Goal: Navigation & Orientation: Find specific page/section

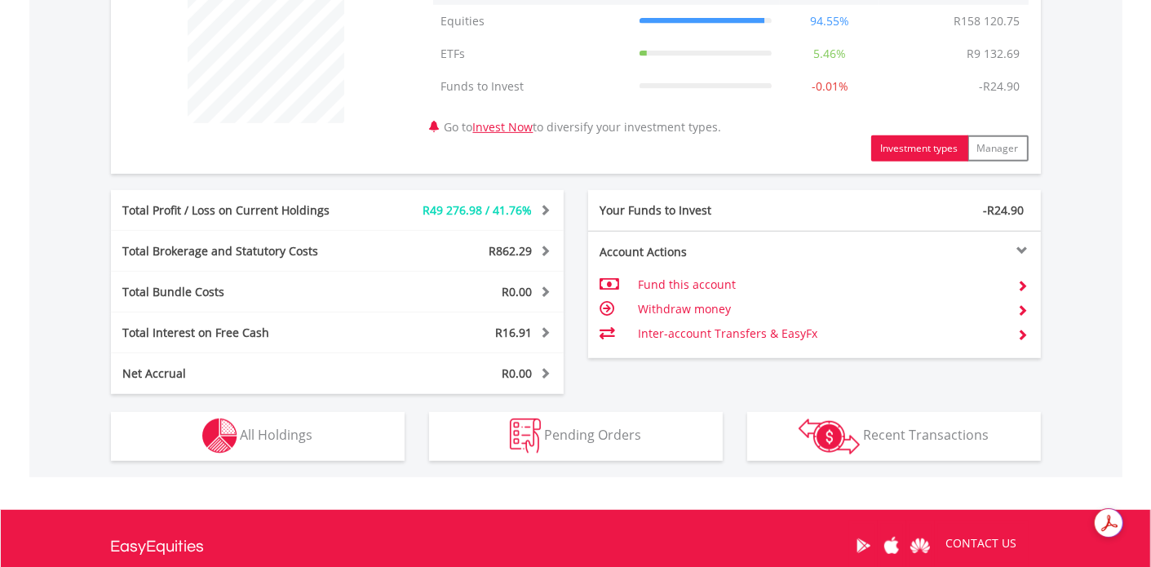
scroll to position [665, 0]
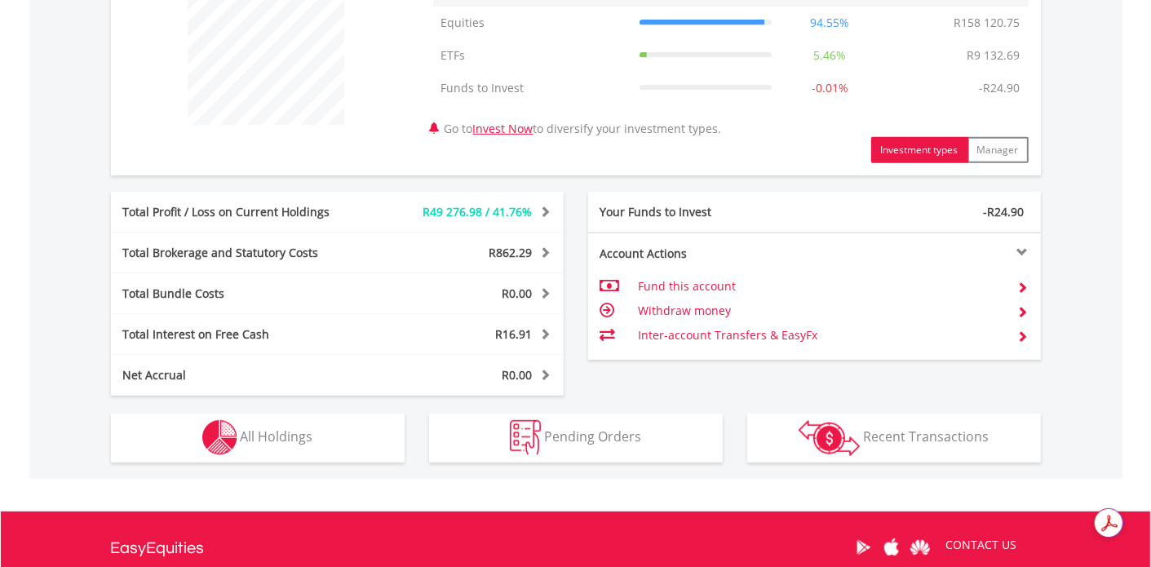
drag, startPoint x: 1156, startPoint y: 148, endPoint x: 1144, endPoint y: 402, distance: 253.9
click at [1144, 402] on html "My Investments Invest Now New Listings Sell My Recurring Investments Pending Or…" at bounding box center [575, 48] width 1151 height 1426
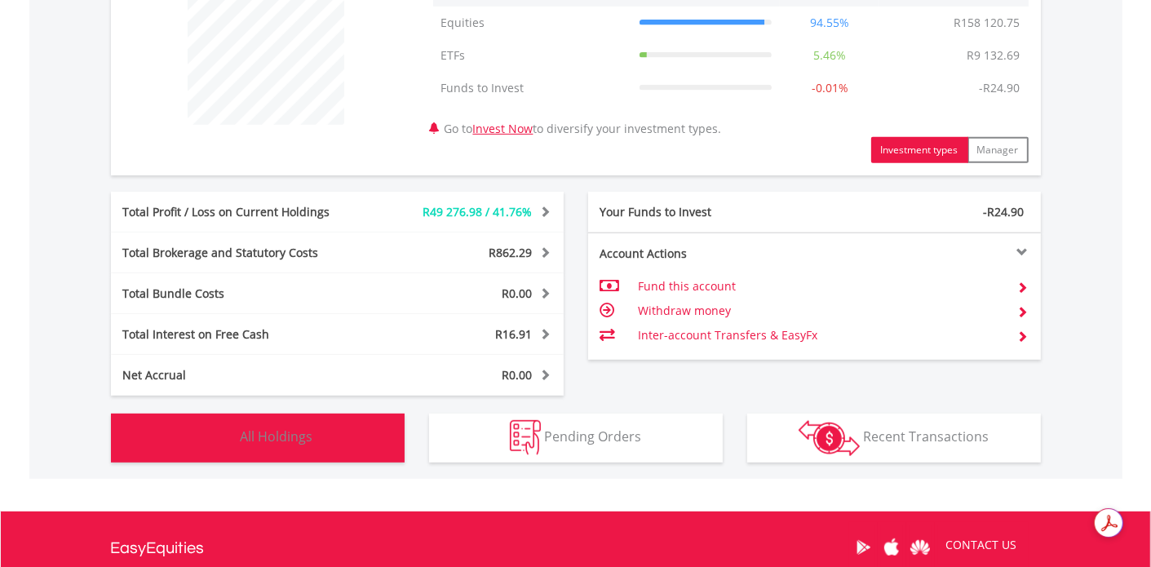
click at [315, 436] on button "Holdings All Holdings" at bounding box center [258, 437] width 294 height 49
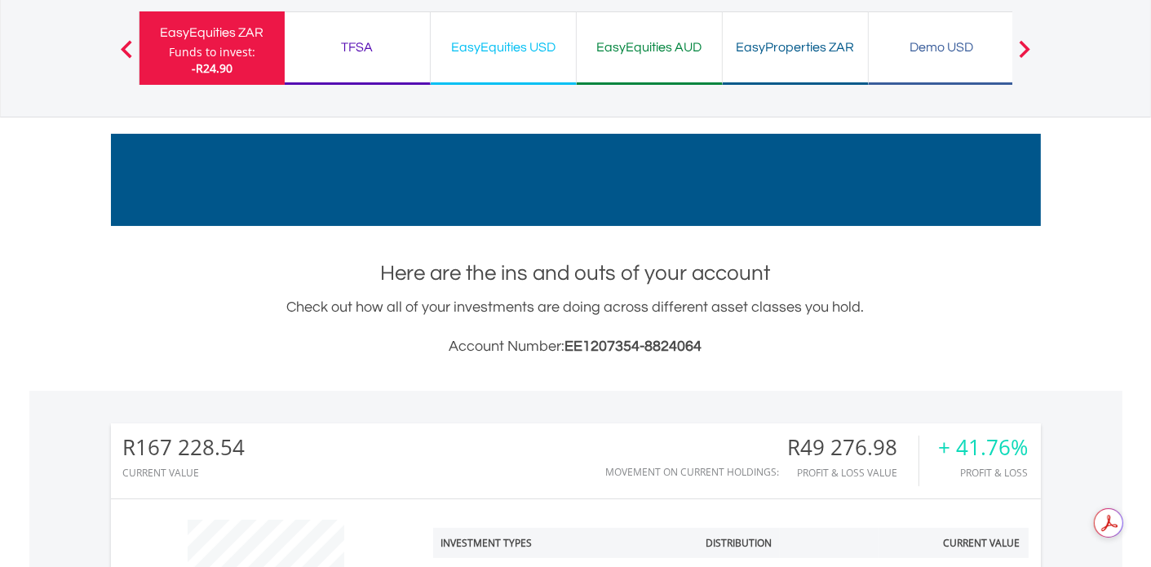
scroll to position [102, 0]
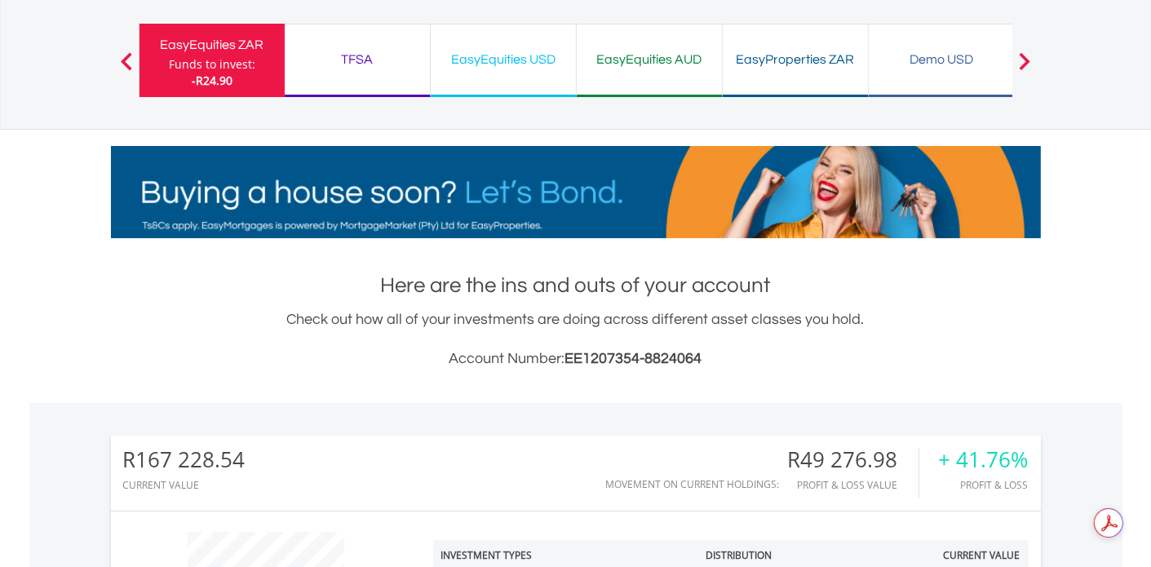
click at [356, 61] on div "TFSA" at bounding box center [357, 59] width 126 height 23
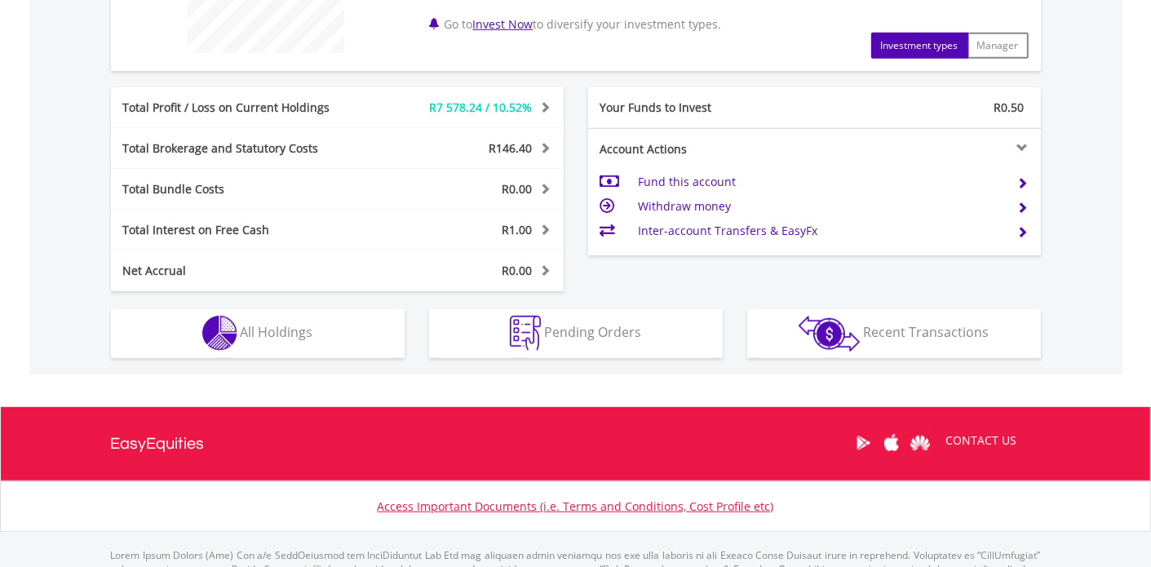
scroll to position [749, 0]
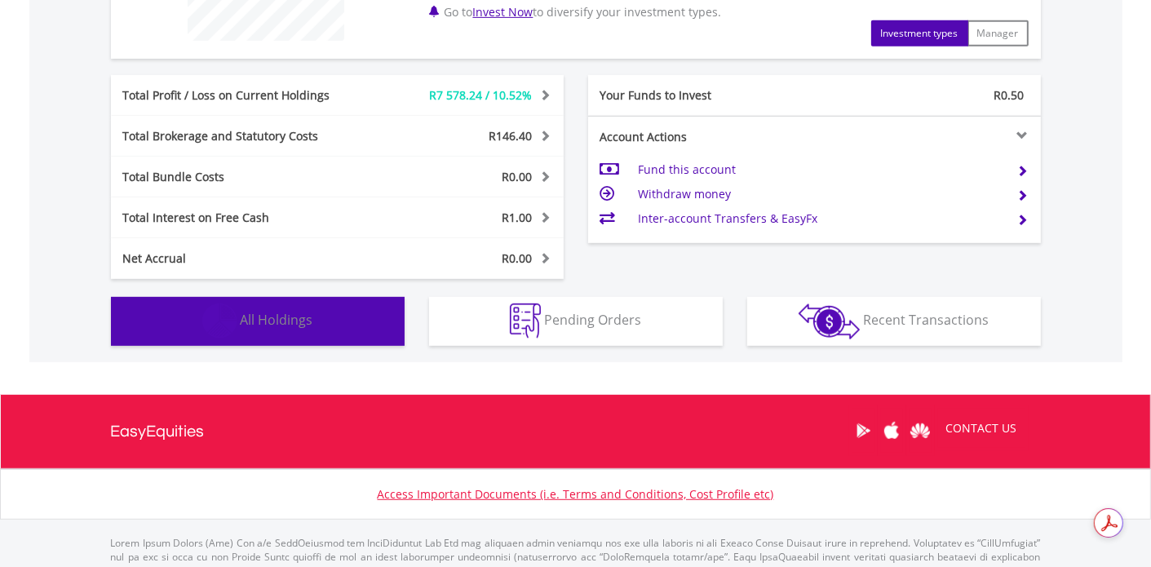
click at [324, 320] on button "Holdings All Holdings" at bounding box center [258, 321] width 294 height 49
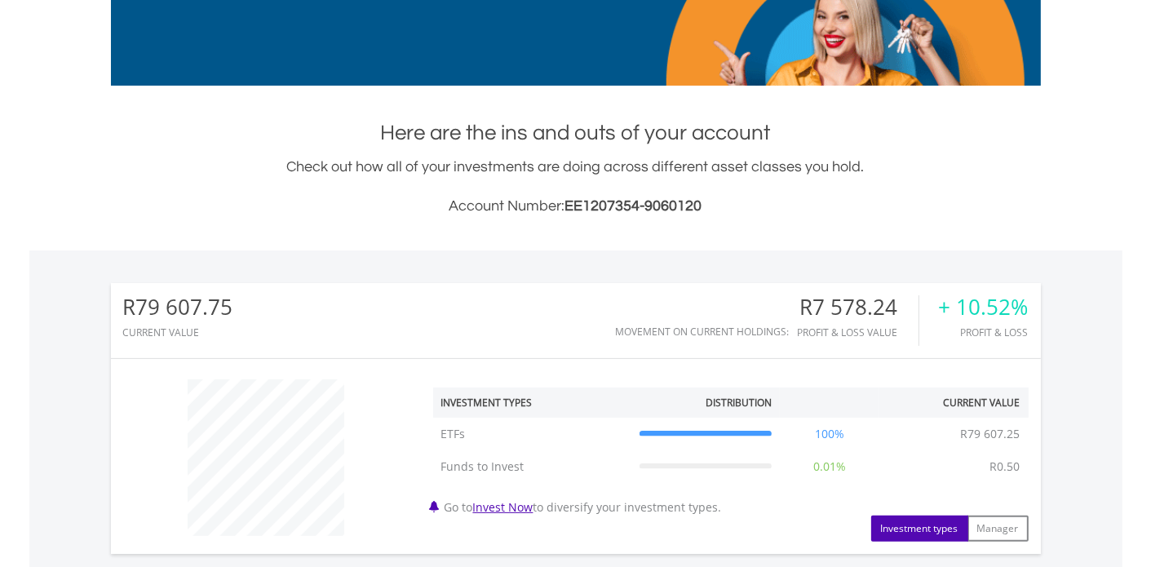
scroll to position [0, 0]
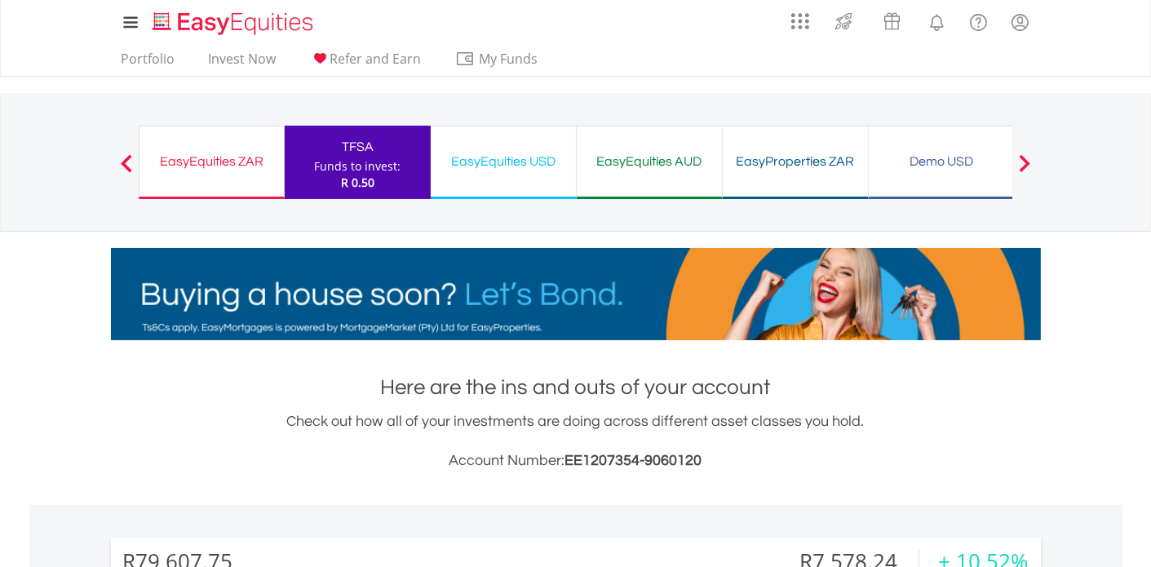
click at [231, 175] on div "EasyEquities ZAR Funds to invest: R 0.50" at bounding box center [212, 162] width 146 height 73
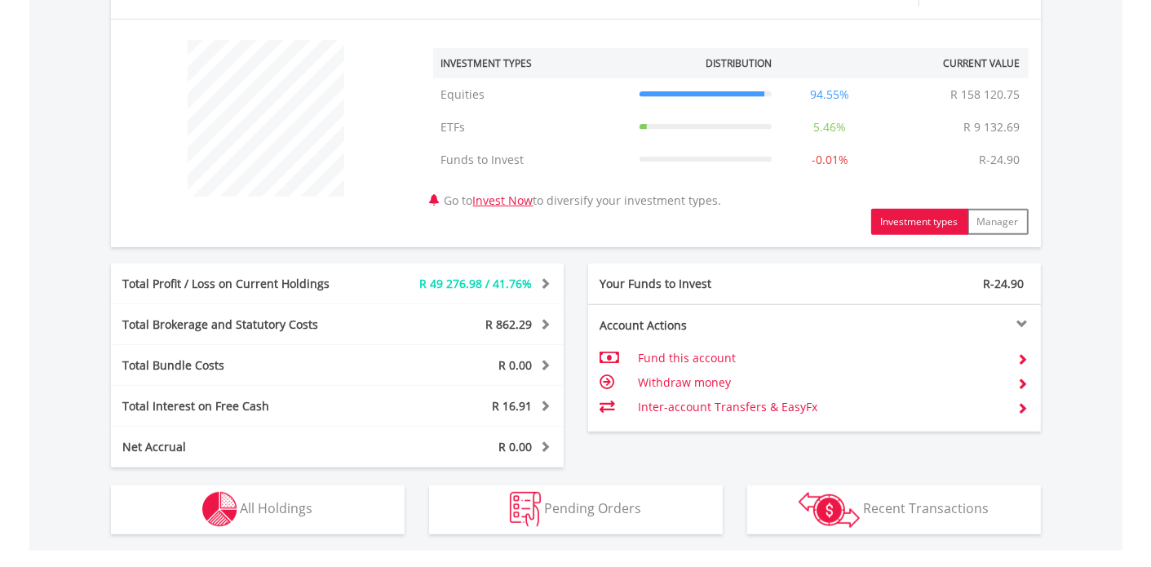
scroll to position [650, 0]
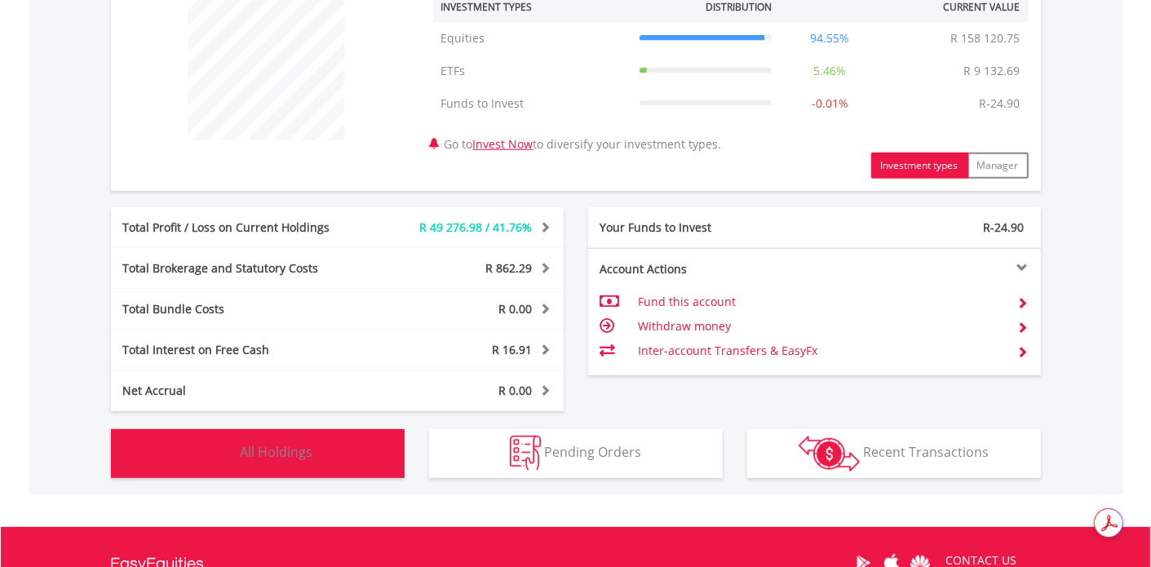
click at [329, 462] on button "Holdings All Holdings" at bounding box center [258, 453] width 294 height 49
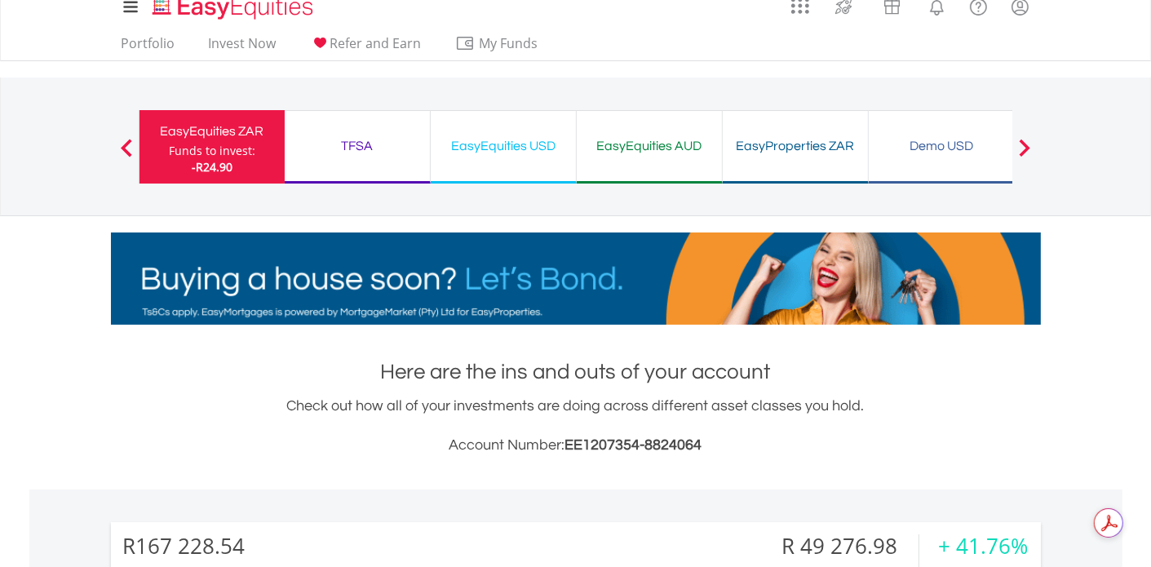
scroll to position [0, 0]
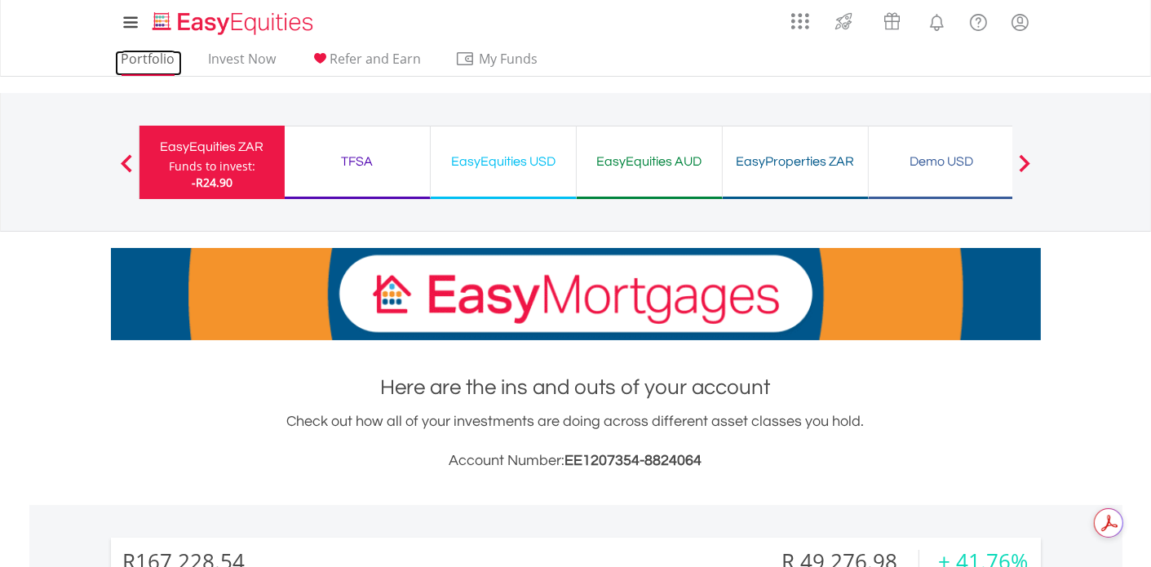
click at [137, 59] on link "Portfolio" at bounding box center [148, 63] width 67 height 25
